Goal: Information Seeking & Learning: Learn about a topic

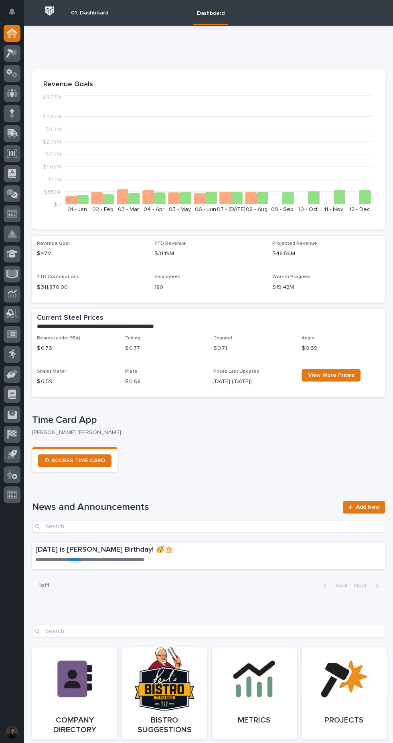
click at [34, 275] on div "Revenue Goal $47M YTD Revenue $31.19M Projected Revenue $48.59M YTD Contributio…" at bounding box center [208, 269] width 353 height 67
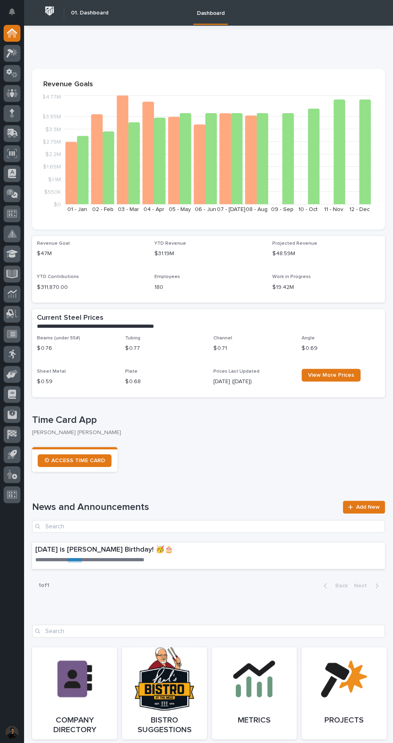
click at [17, 271] on icon at bounding box center [12, 274] width 12 height 9
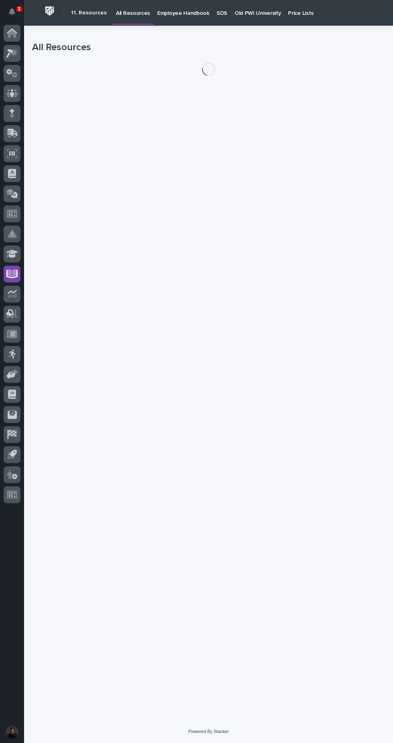
click at [257, 9] on p "Old PWI University" at bounding box center [258, 8] width 46 height 17
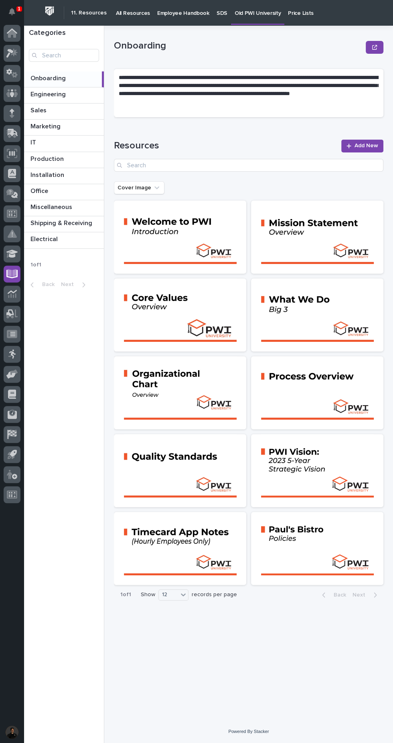
click at [72, 238] on p at bounding box center [66, 240] width 70 height 8
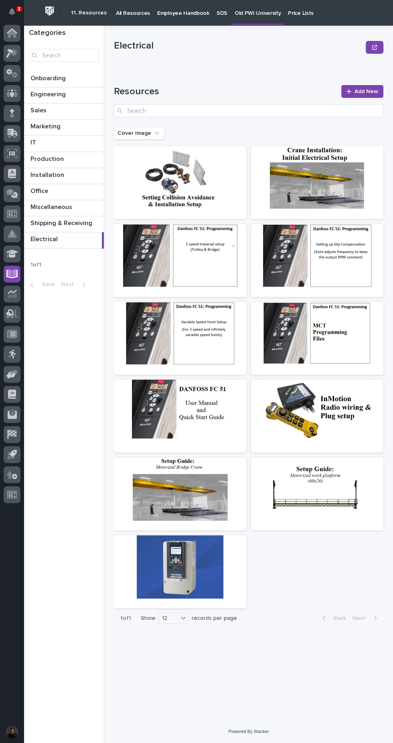
click at [211, 409] on div at bounding box center [180, 411] width 132 height 63
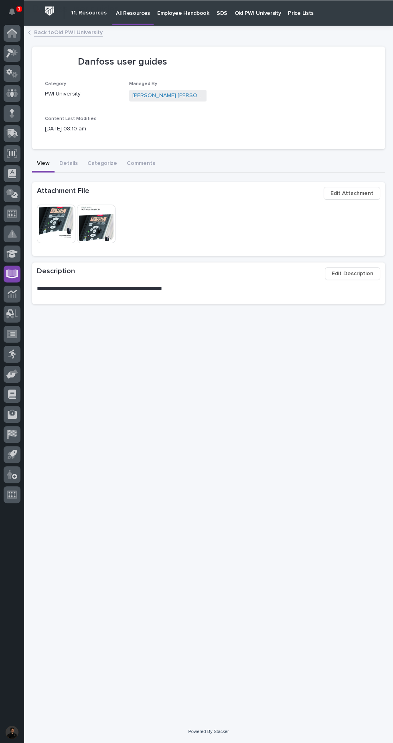
scroll to position [76, 0]
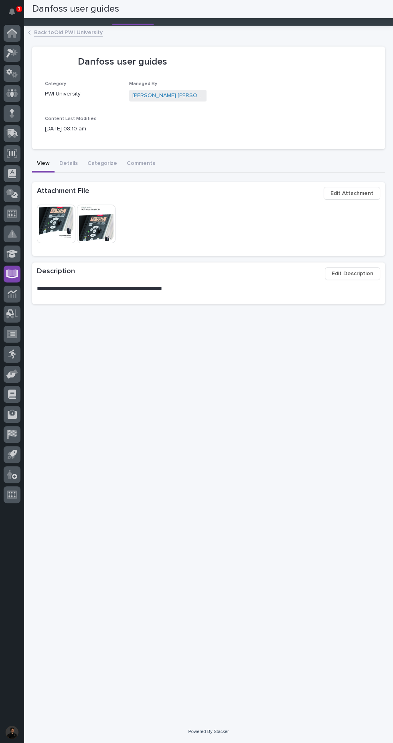
click at [105, 205] on img at bounding box center [96, 224] width 39 height 39
